Goal: Use online tool/utility: Utilize a website feature to perform a specific function

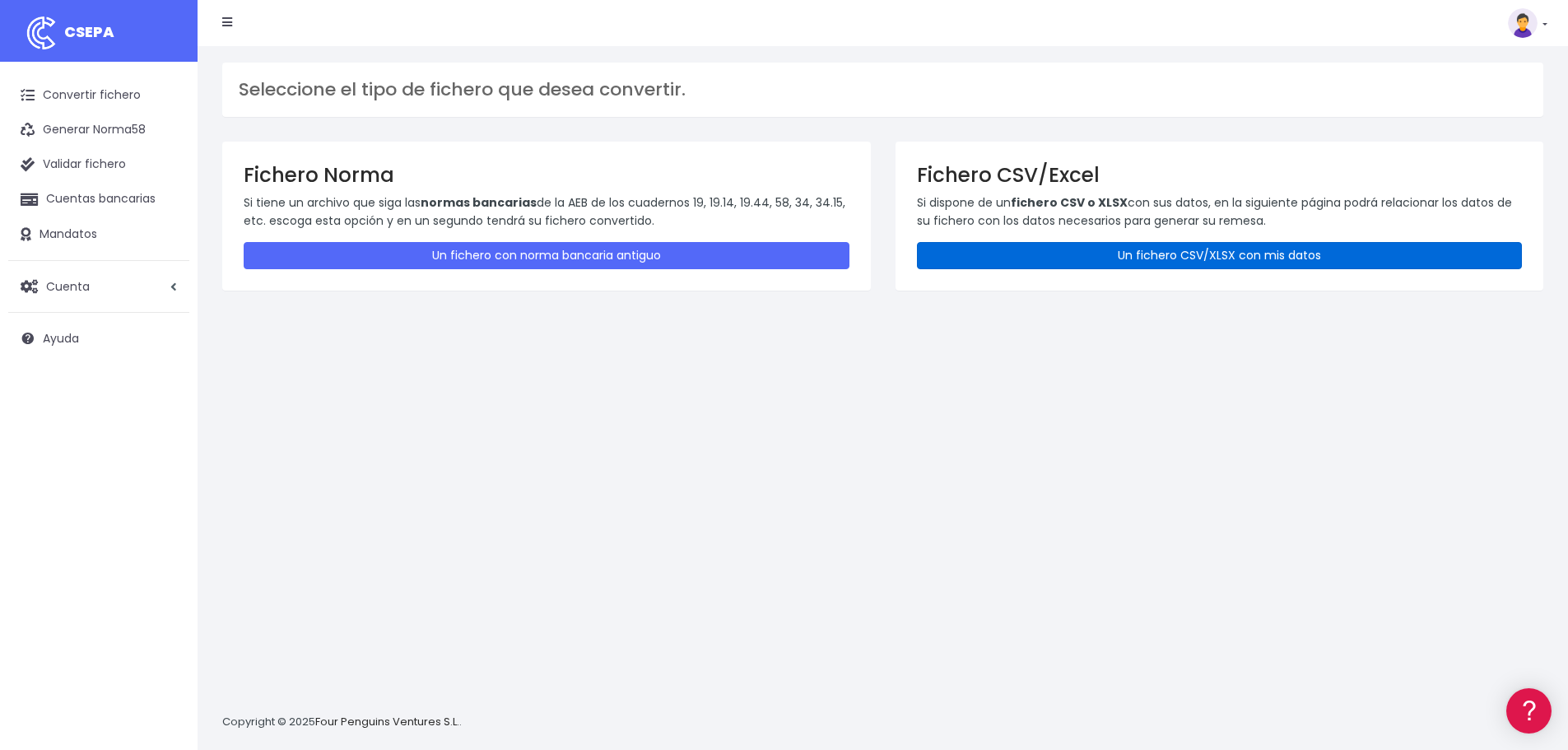
click at [1063, 253] on link "Un fichero CSV/XLSX con mis datos" at bounding box center [1219, 256] width 606 height 28
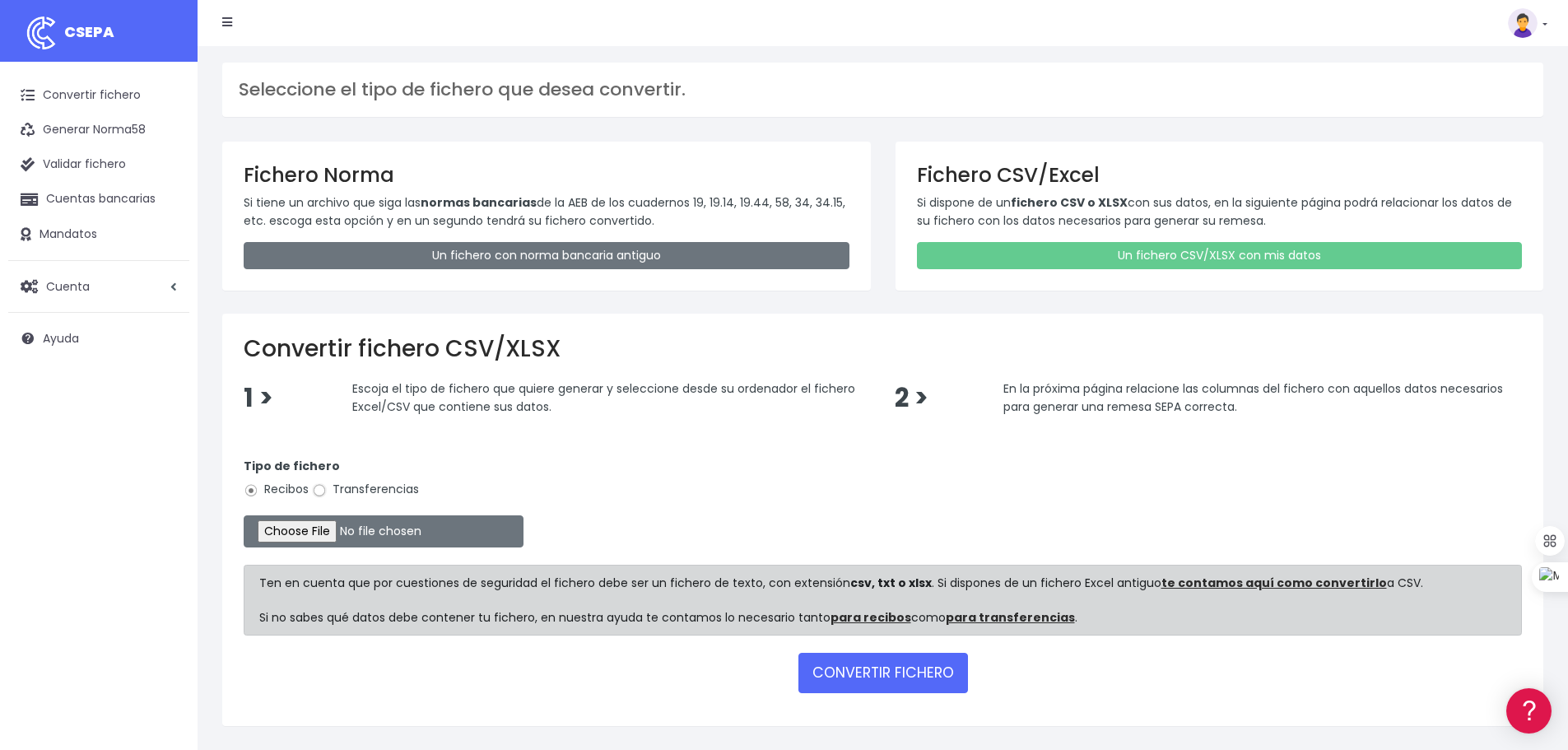
click at [320, 491] on input "Transferencias" at bounding box center [319, 490] width 15 height 15
radio input "true"
click at [359, 537] on input "file" at bounding box center [383, 531] width 280 height 32
type input "C:\fakepath\transferencias-2025-08-18.csv"
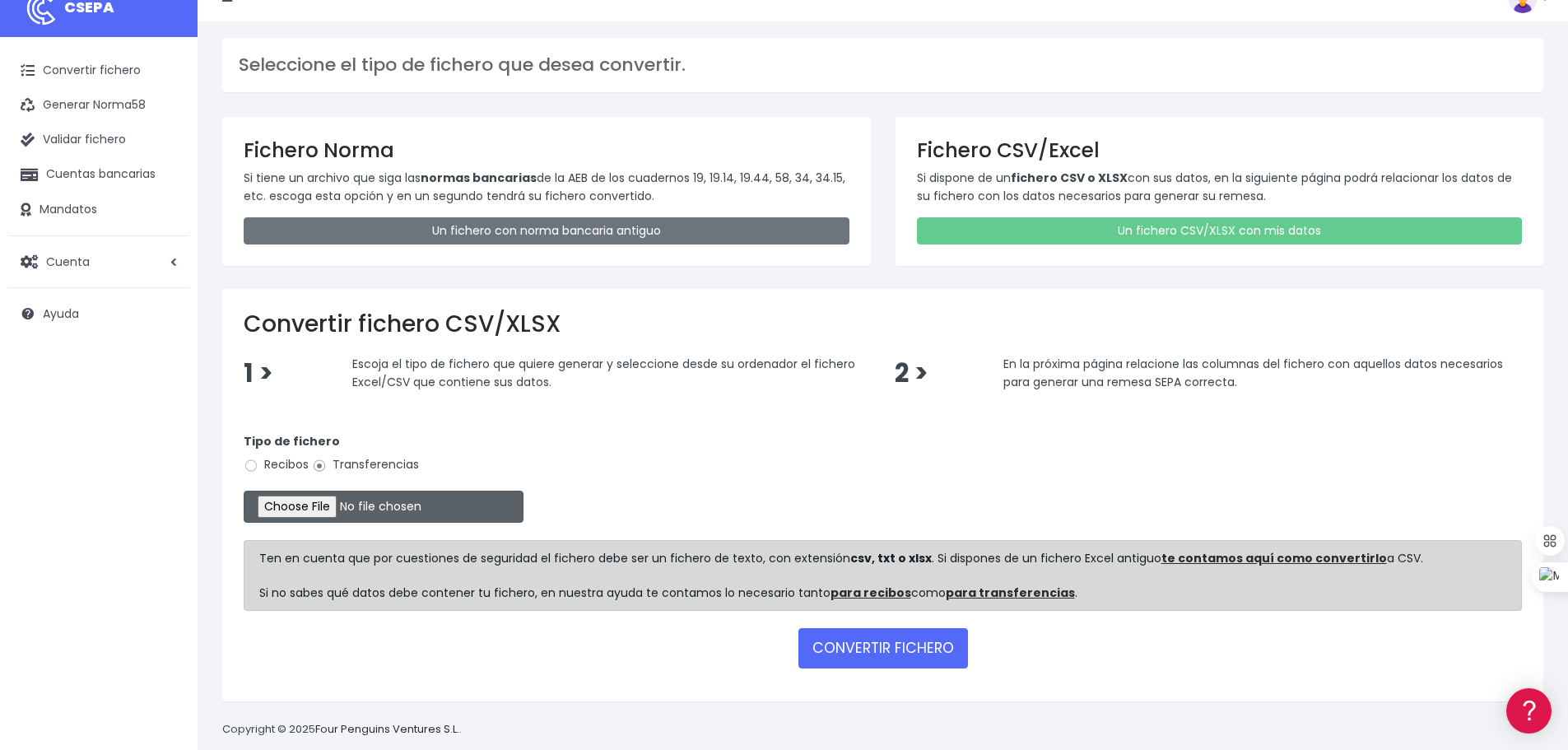
scroll to position [48, 0]
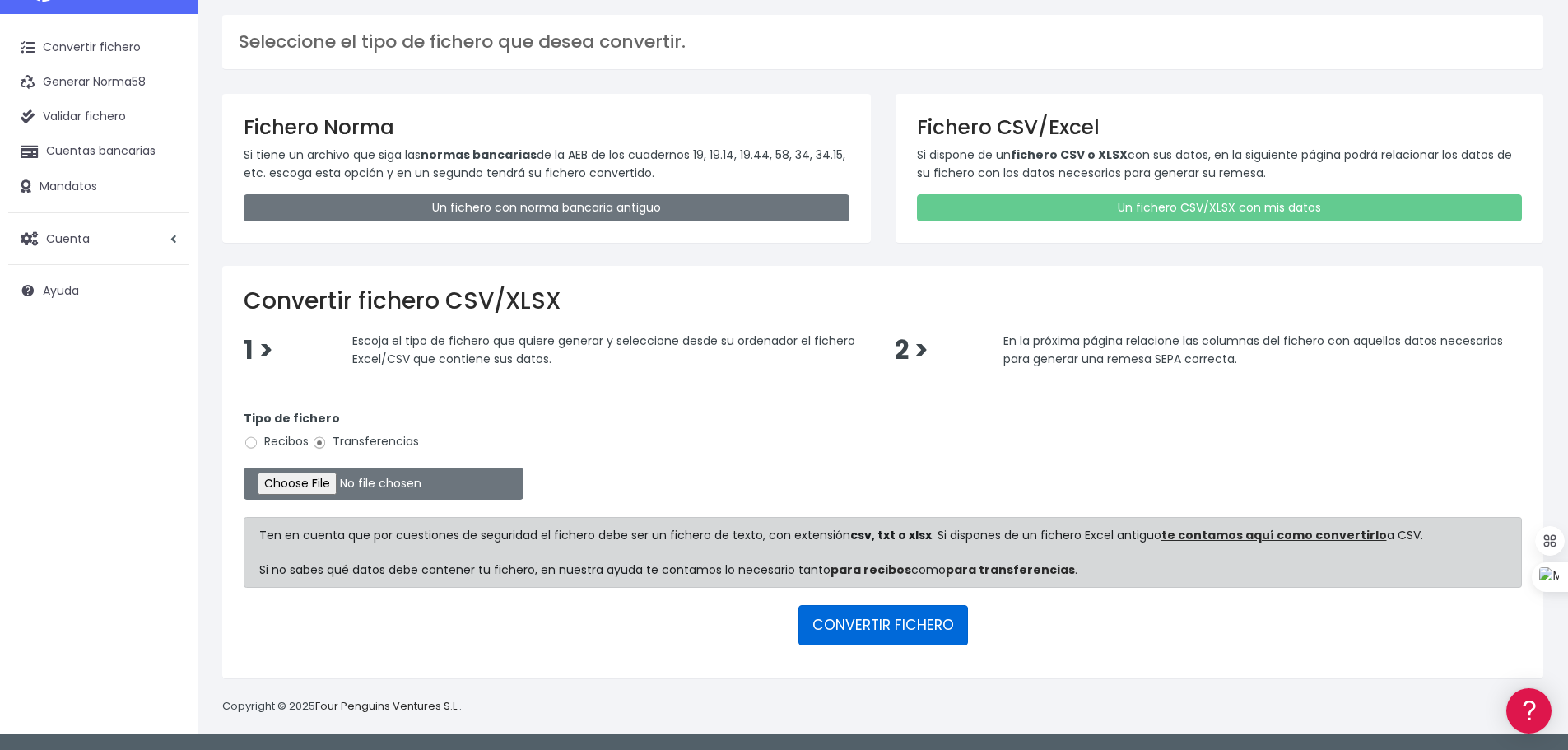
click at [866, 629] on button "CONVERTIR FICHERO" at bounding box center [883, 625] width 169 height 40
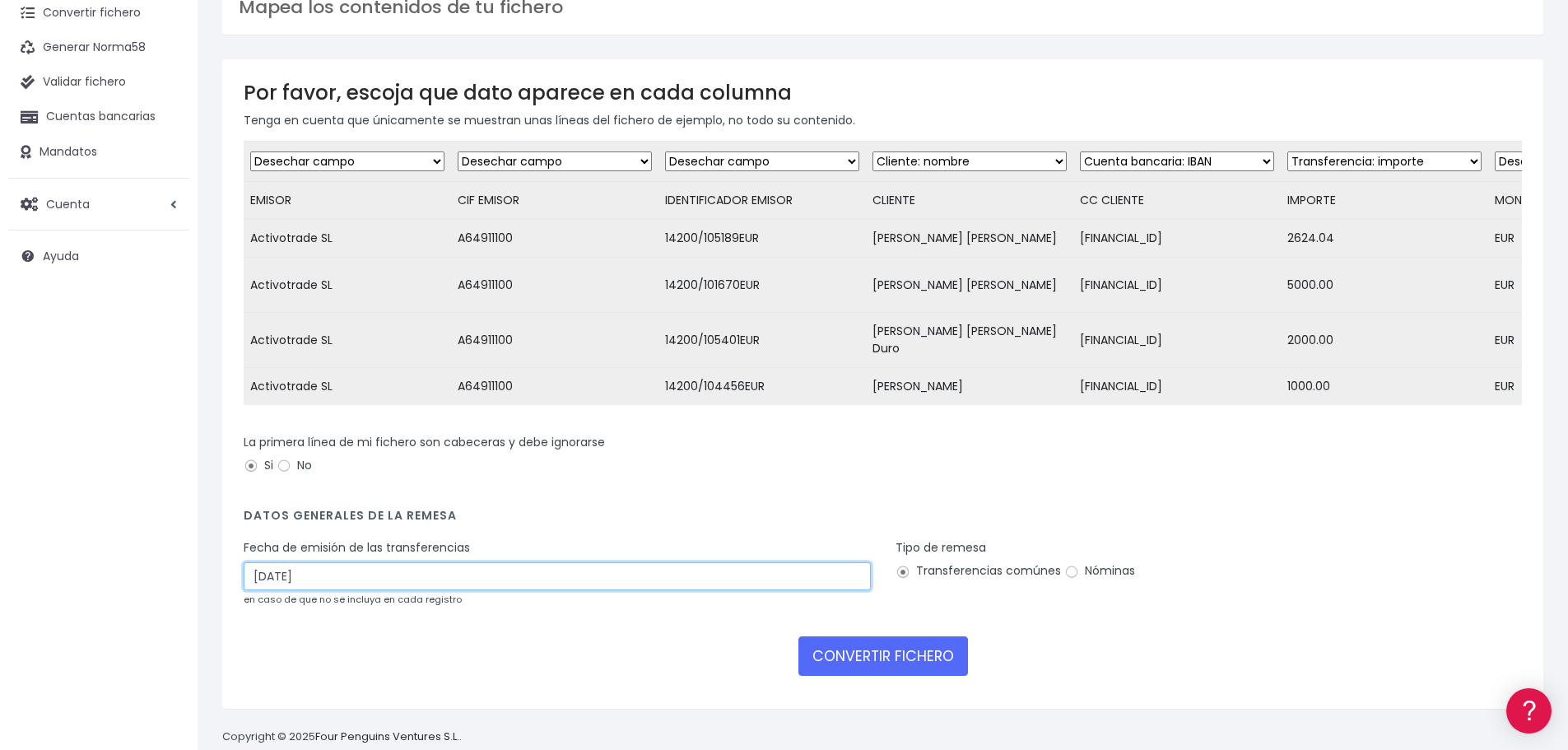
click at [286, 591] on input "[DATE]" at bounding box center [557, 576] width 627 height 28
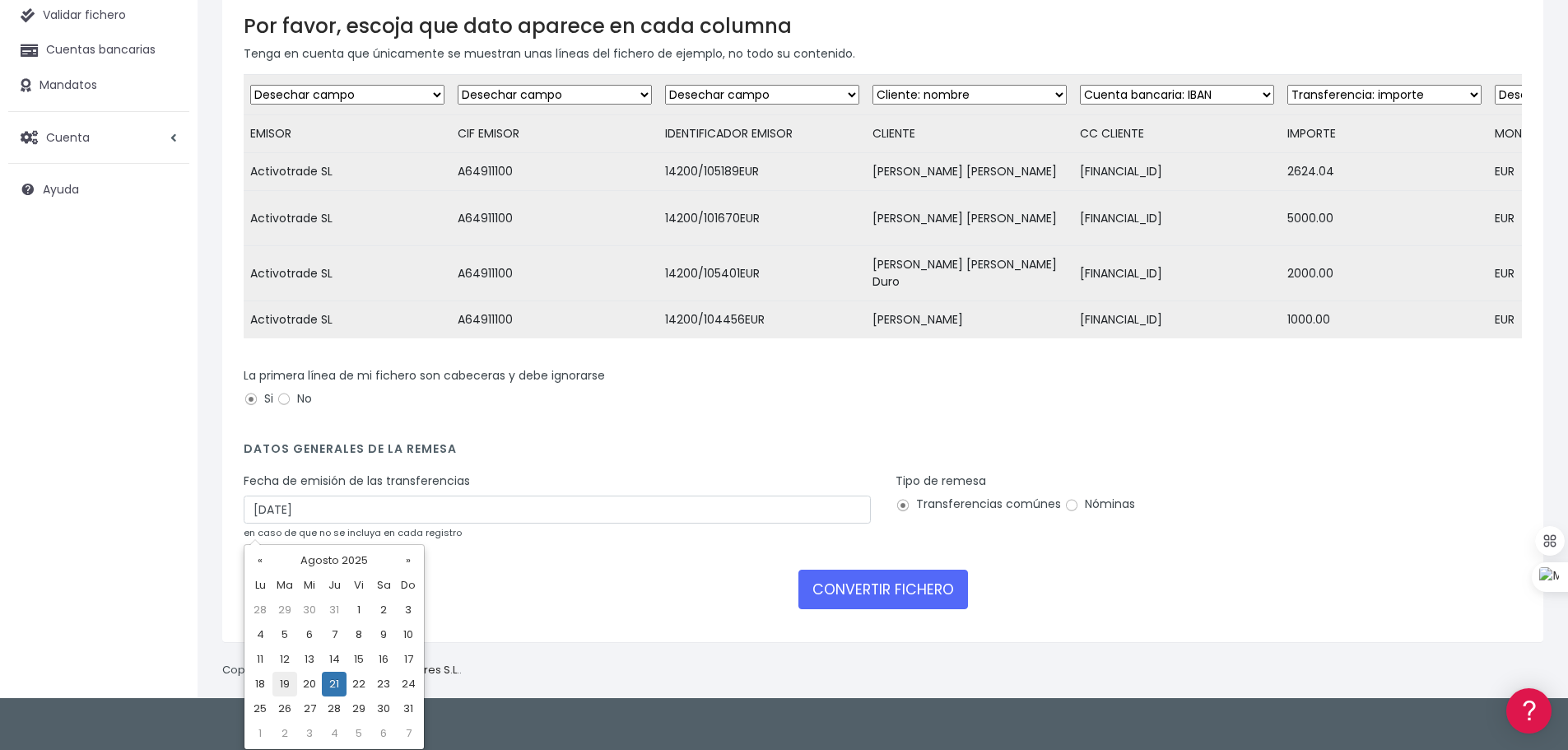
click at [276, 693] on td "19" at bounding box center [284, 684] width 25 height 25
type input "[DATE]"
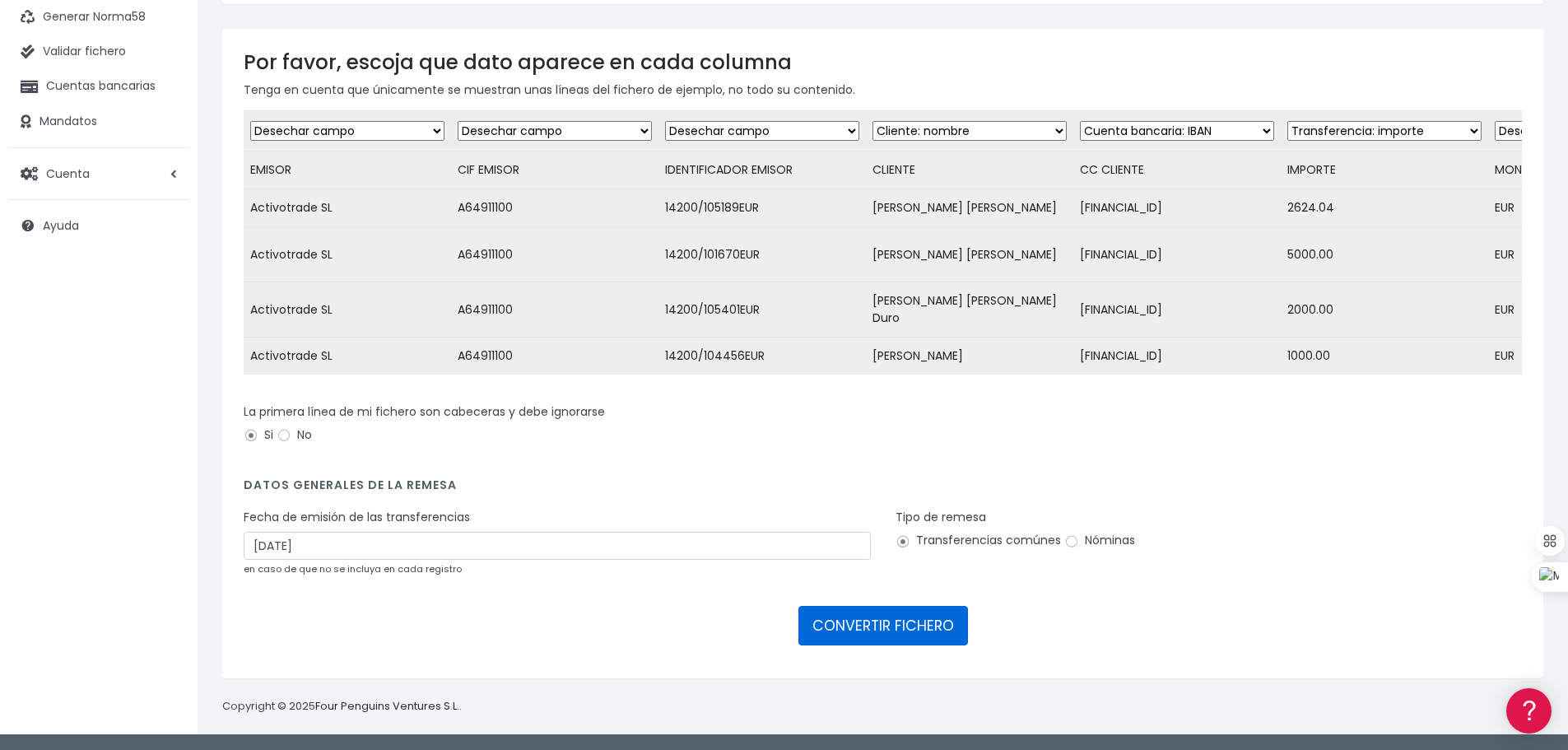
click at [830, 629] on button "CONVERTIR FICHERO" at bounding box center [883, 626] width 169 height 40
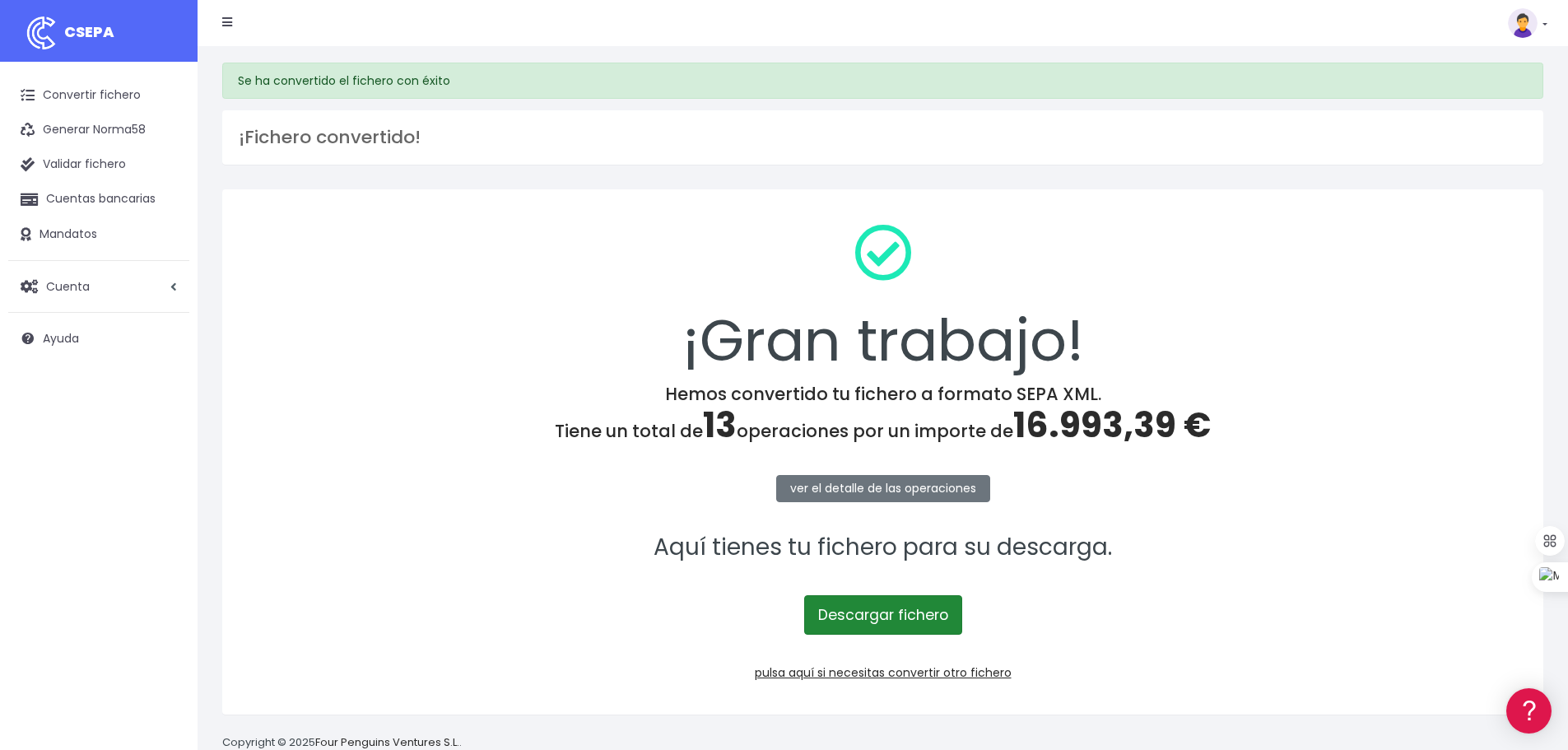
click at [882, 629] on link "Descargar fichero" at bounding box center [883, 615] width 158 height 40
